Goal: Navigation & Orientation: Find specific page/section

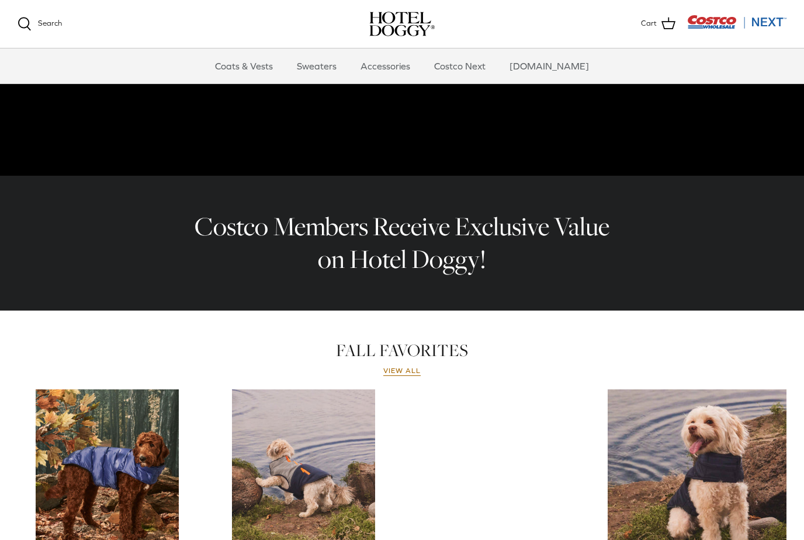
scroll to position [256, 0]
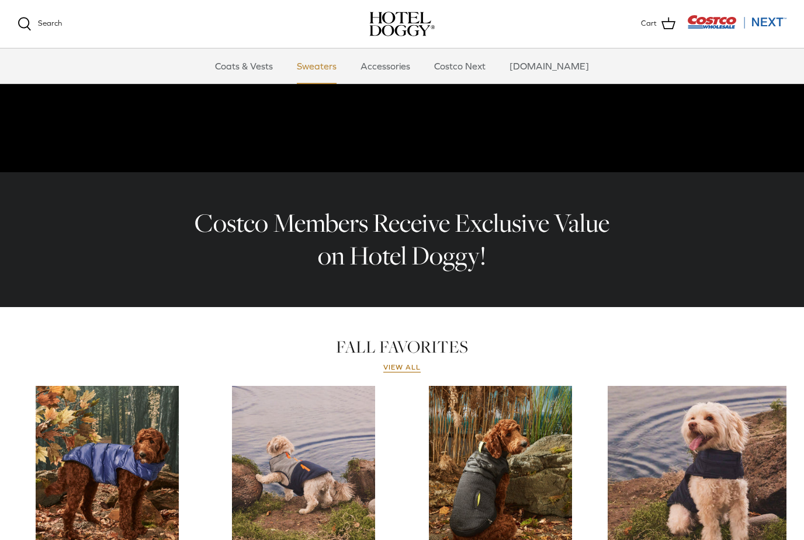
click at [328, 66] on link "Sweaters" at bounding box center [316, 65] width 61 height 35
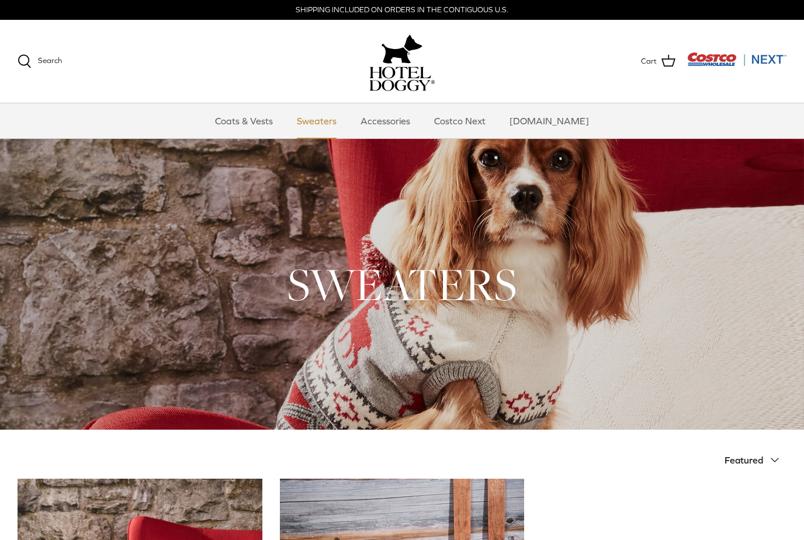
click at [316, 123] on link "Sweaters" at bounding box center [316, 120] width 61 height 35
click at [421, 125] on link "Accessories" at bounding box center [385, 120] width 71 height 35
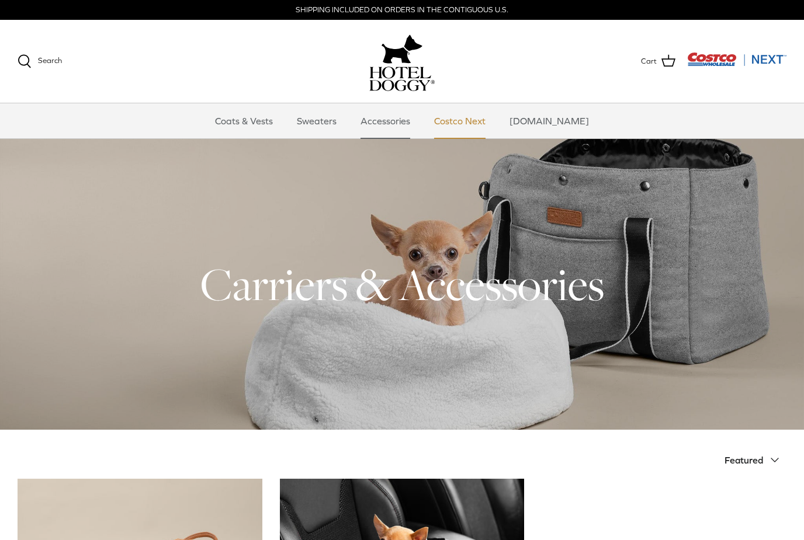
click at [483, 117] on link "Costco Next" at bounding box center [460, 120] width 72 height 35
